Goal: Task Accomplishment & Management: Complete application form

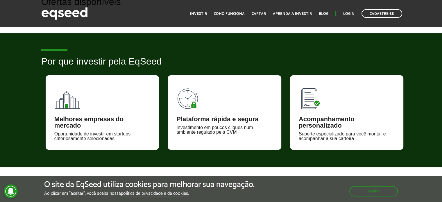
scroll to position [203, 0]
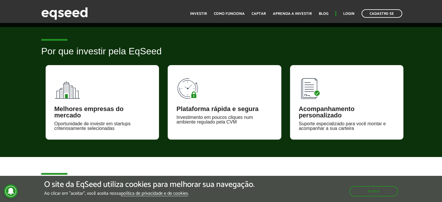
click at [106, 111] on div "Melhores empresas do mercado" at bounding box center [102, 112] width 96 height 13
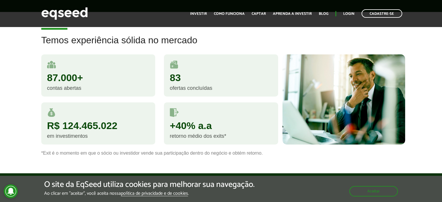
scroll to position [348, 0]
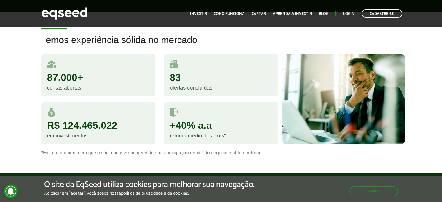
click at [232, 133] on div "retorno médio dos exits*" at bounding box center [221, 135] width 103 height 5
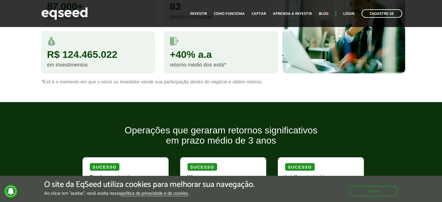
scroll to position [465, 0]
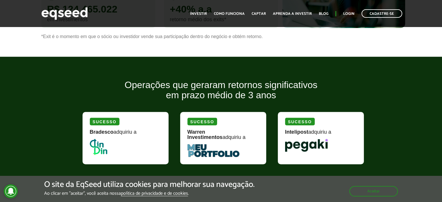
click at [91, 80] on h2 "Operações que geraram retornos significativos em prazo médio de 3 anos" at bounding box center [221, 94] width 286 height 29
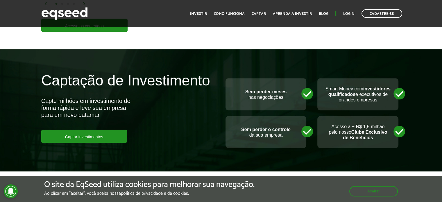
scroll to position [1104, 0]
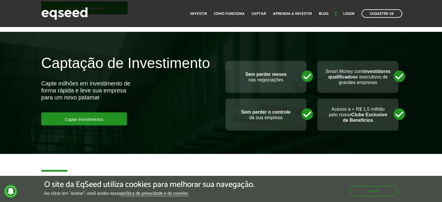
click at [183, 78] on div "Captação de Investimento Capte milhões em investimento de forma rápida e leve s…" at bounding box center [129, 90] width 184 height 70
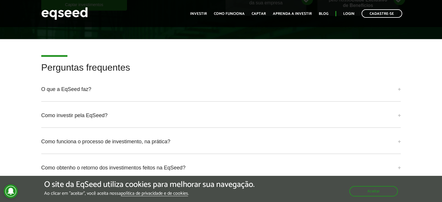
scroll to position [1220, 0]
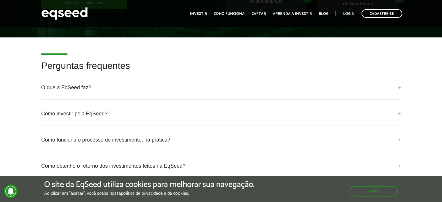
click at [400, 80] on div "Perguntas frequentes O que a EqSeed faz? A EqSeed é uma plataforma de investime…" at bounding box center [221, 148] width 368 height 175
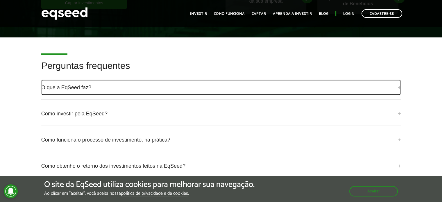
click at [398, 80] on link "O que a EqSeed faz?" at bounding box center [221, 88] width 360 height 16
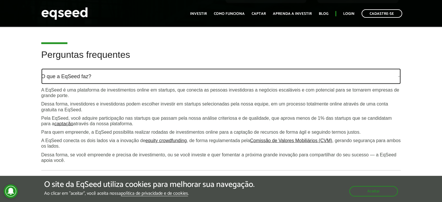
scroll to position [1249, 0]
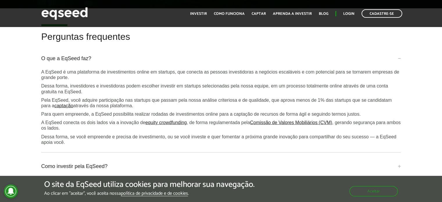
drag, startPoint x: 70, startPoint y: 80, endPoint x: 144, endPoint y: 98, distance: 76.6
click at [144, 98] on div "A EqSeed é uma plataforma de investimentos online em startups, que conecta as p…" at bounding box center [221, 107] width 360 height 76
click at [23, 99] on div "Perguntas frequentes O que a EqSeed faz? A EqSeed é uma plataforma de investime…" at bounding box center [221, 160] width 442 height 257
click at [108, 134] on p "Dessa forma, se você empreende e precisa de investimento, ou se você investe e …" at bounding box center [221, 139] width 360 height 11
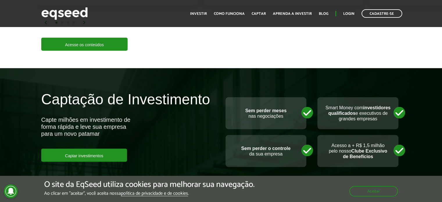
scroll to position [1104, 0]
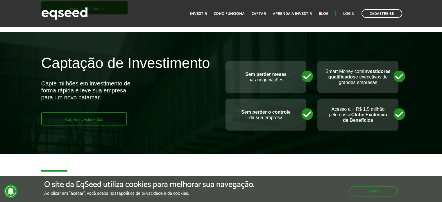
click at [96, 112] on link "Captar investimentos" at bounding box center [84, 118] width 86 height 13
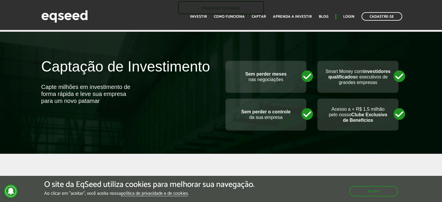
scroll to position [232, 0]
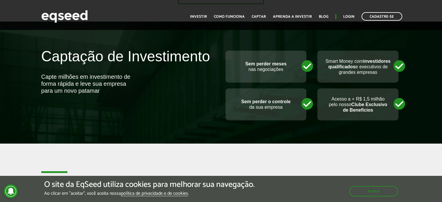
click at [179, 94] on div "Captação de Investimento Capte milhões em investimento de forma rápida e leve s…" at bounding box center [128, 76] width 175 height 57
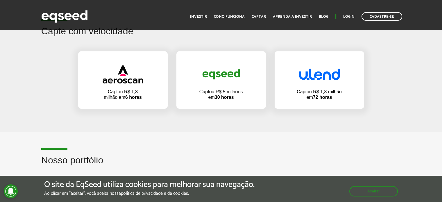
scroll to position [436, 0]
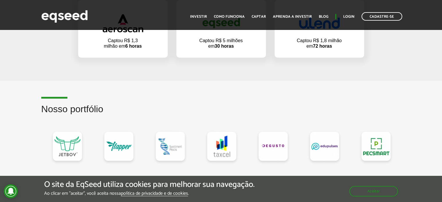
click at [73, 82] on article "Nosso portfólio" at bounding box center [221, 189] width 442 height 217
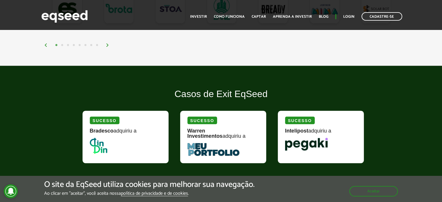
scroll to position [697, 0]
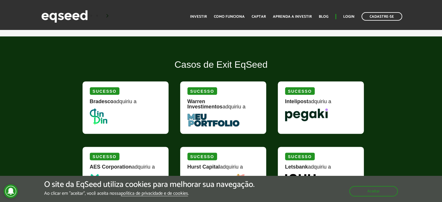
click at [36, 98] on div "Casos de Exit EqSeed [PERSON_NAME] adquiriu a Sucesso Warren Investimentos adqu…" at bounding box center [221, 143] width 442 height 166
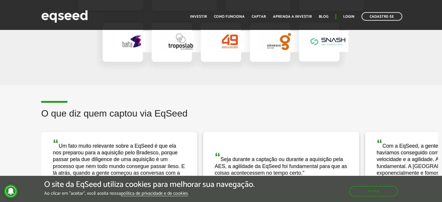
scroll to position [1045, 0]
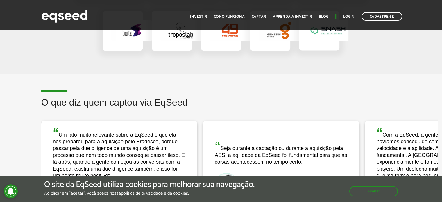
click at [44, 105] on h2 "O que diz quem captou via EqSeed" at bounding box center [239, 106] width 396 height 19
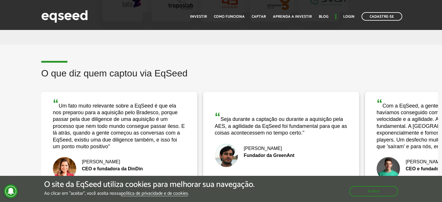
click at [29, 97] on div "O que diz quem captou via EqSeed “ Com a EqSeed, a gente conseguiu tudo o que n…" at bounding box center [221, 138] width 442 height 141
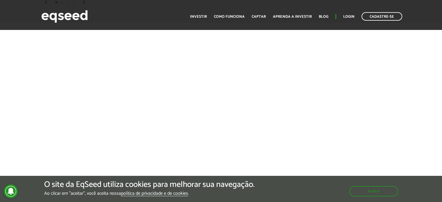
scroll to position [1278, 0]
click at [35, 93] on div at bounding box center [221, 120] width 442 height 161
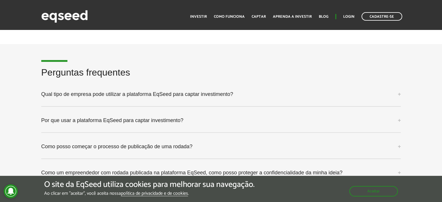
scroll to position [1481, 0]
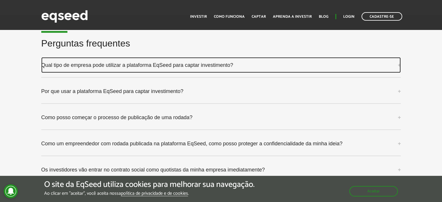
click at [211, 60] on link "Qual tipo de empresa pode utilizar a plataforma EqSeed para captar investimento?" at bounding box center [221, 65] width 360 height 16
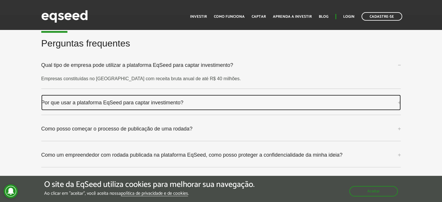
click at [135, 102] on link "Por que usar a plataforma EqSeed para captar investimento?" at bounding box center [221, 103] width 360 height 16
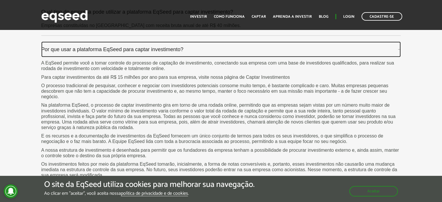
scroll to position [1539, 0]
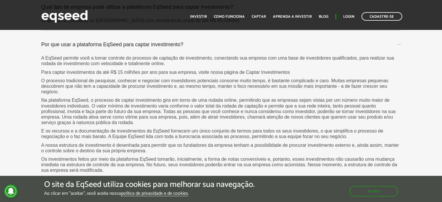
click at [21, 89] on div "Perguntas frequentes Qual tipo de empresa pode utilizar a plataforma EqSeed par…" at bounding box center [221, 178] width 442 height 396
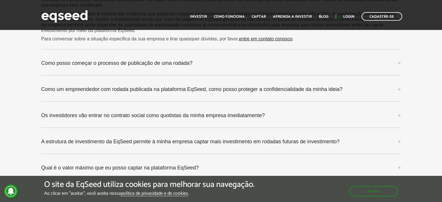
scroll to position [1713, 0]
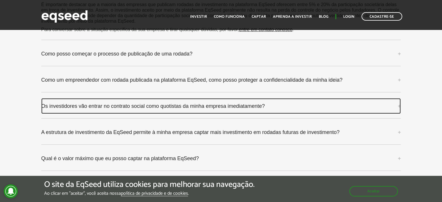
click at [185, 105] on link "Os investidores vão entrar no contrato social como quotistas da minha empresa i…" at bounding box center [221, 106] width 360 height 16
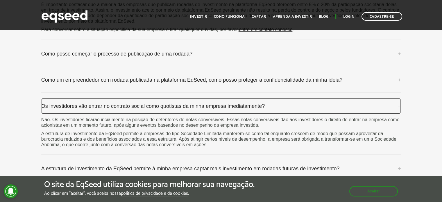
click at [186, 105] on link "Os investidores vão entrar no contrato social como quotistas da minha empresa i…" at bounding box center [221, 106] width 360 height 16
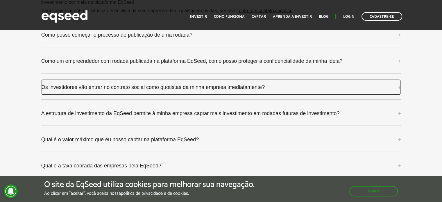
scroll to position [1742, 0]
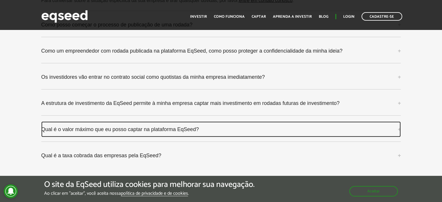
click at [127, 133] on link "Qual é o valor máximo que eu posso captar na plataforma EqSeed?" at bounding box center [221, 129] width 360 height 16
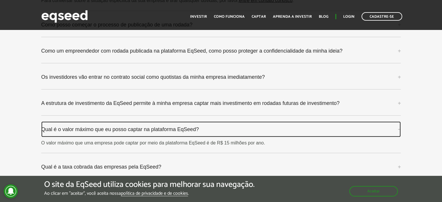
click at [126, 129] on link "Qual é o valor máximo que eu posso captar na plataforma EqSeed?" at bounding box center [221, 129] width 360 height 16
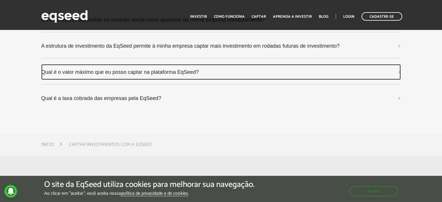
scroll to position [1800, 0]
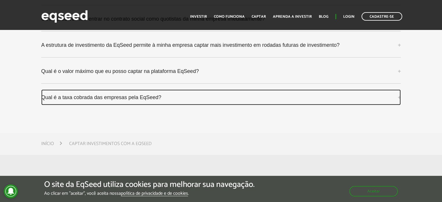
click at [91, 98] on link "Qual é a taxa cobrada das empresas pela EqSeed?" at bounding box center [221, 97] width 360 height 16
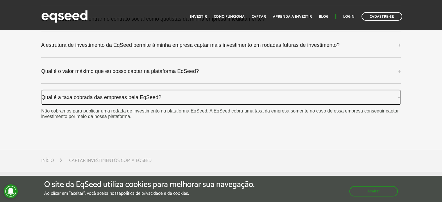
click at [127, 99] on link "Qual é a taxa cobrada das empresas pela EqSeed?" at bounding box center [221, 97] width 360 height 16
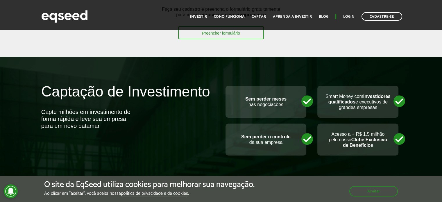
scroll to position [232, 0]
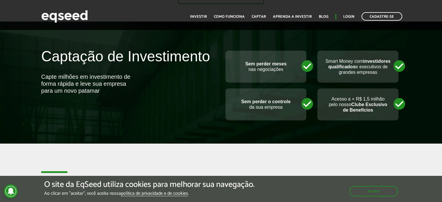
click at [160, 115] on div "Captação de Investimento Capte milhões em investimento de forma rápida e leve s…" at bounding box center [221, 85] width 442 height 81
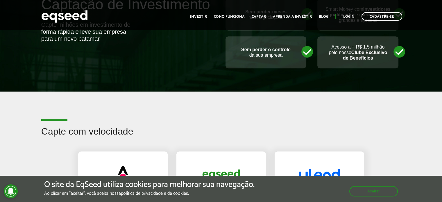
scroll to position [348, 0]
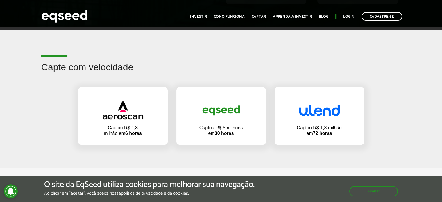
click at [163, 57] on article "Capte com velocidade Captou R$ 1,3 milhão em 6 horas Captou R$ 5 milhões em 30 …" at bounding box center [221, 97] width 442 height 141
click at [204, 68] on h2 "Capte com velocidade" at bounding box center [221, 71] width 360 height 19
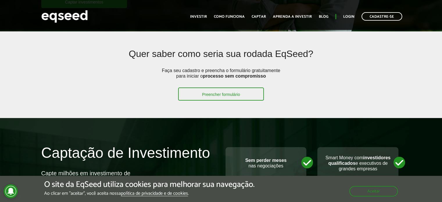
scroll to position [87, 0]
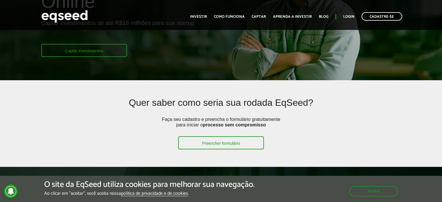
click at [99, 52] on link "Captar investimentos" at bounding box center [84, 50] width 86 height 13
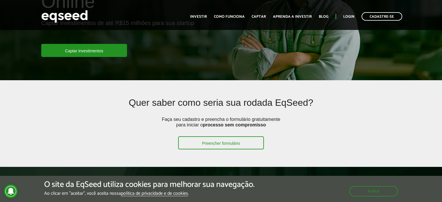
click at [96, 101] on h2 "Quer saber como seria sua rodada EqSeed?" at bounding box center [221, 107] width 286 height 19
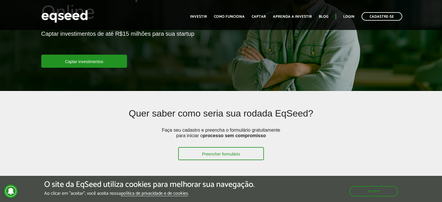
scroll to position [0, 0]
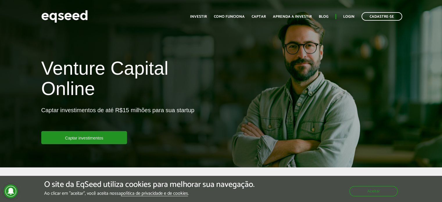
click at [145, 68] on h1 "Venture Capital Online" at bounding box center [128, 80] width 175 height 44
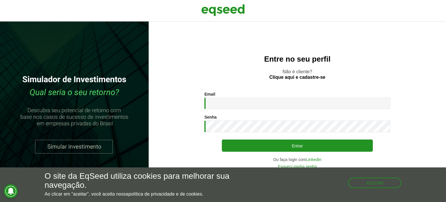
click at [168, 110] on section "Email * Digite seu endereço de e-mail. Senha * Digite a senha que será usada em…" at bounding box center [297, 130] width 274 height 77
